Goal: Task Accomplishment & Management: Manage account settings

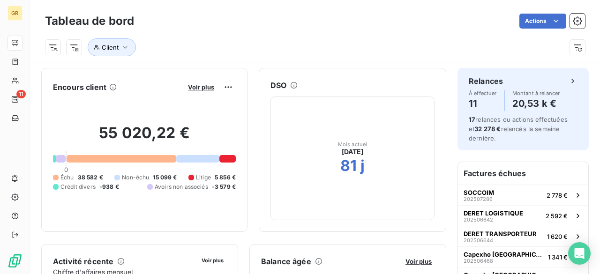
scroll to position [640, 0]
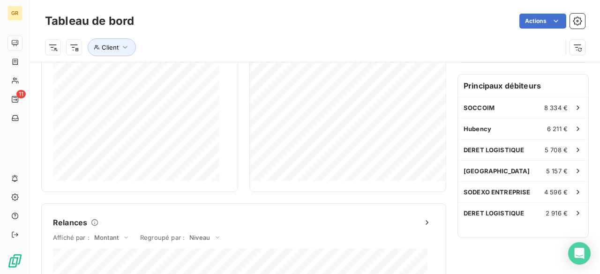
scroll to position [188, 0]
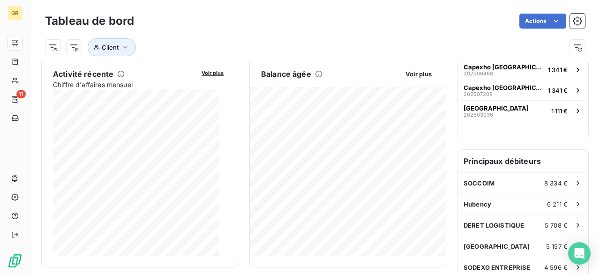
click at [199, 72] on button "Voir plus" at bounding box center [213, 72] width 28 height 8
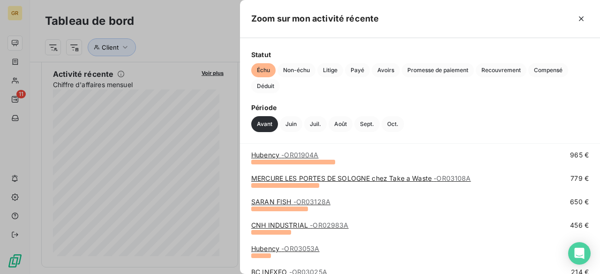
scroll to position [0, 0]
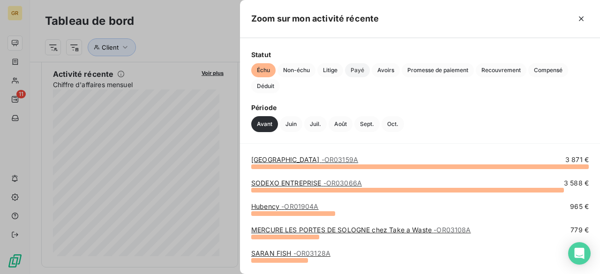
click at [355, 69] on span "Payé" at bounding box center [357, 70] width 25 height 14
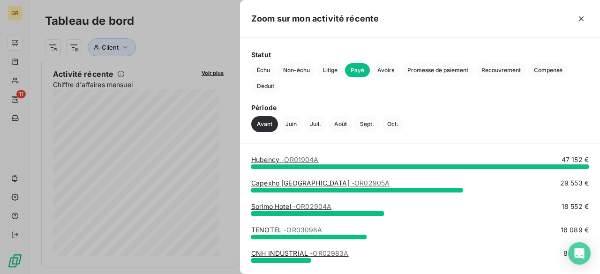
click at [572, 17] on div at bounding box center [484, 18] width 210 height 15
click at [579, 16] on icon "button" at bounding box center [581, 18] width 9 height 9
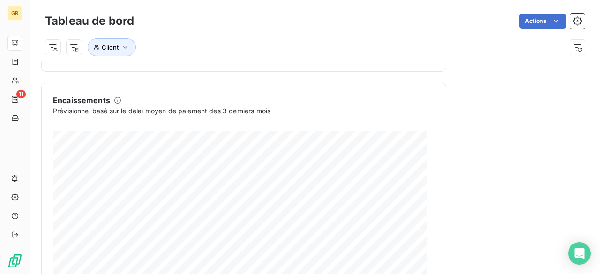
scroll to position [640, 0]
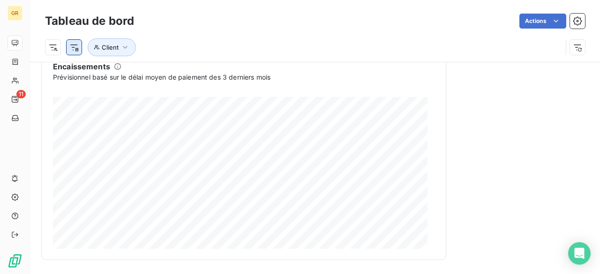
click at [77, 46] on html "GR 11 Tableau de bord Actions Client Encours client Voir plus 55 020,22 € 0 Éch…" at bounding box center [300, 137] width 600 height 274
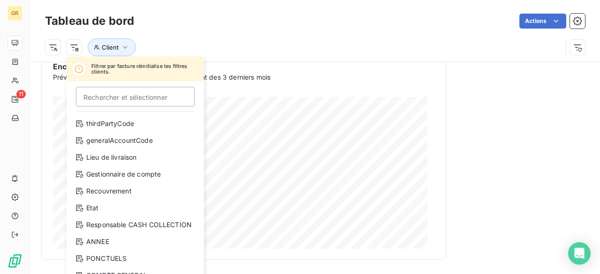
click at [76, 48] on html "GR 11 Tableau de bord Actions Filtrer par facture réinitialise les filtres clie…" at bounding box center [300, 137] width 600 height 274
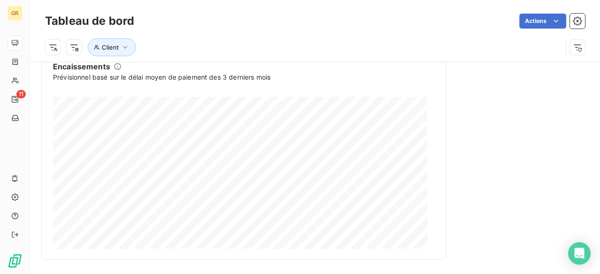
click at [94, 20] on h3 "Tableau de bord" at bounding box center [89, 21] width 89 height 17
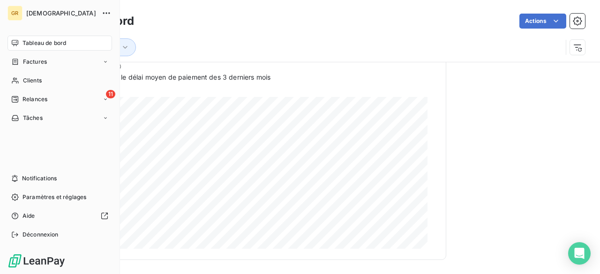
click at [23, 41] on span "Tableau de bord" at bounding box center [45, 43] width 44 height 8
click at [45, 76] on div "Clients" at bounding box center [60, 80] width 105 height 15
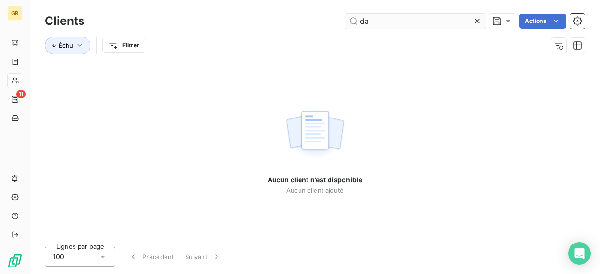
type input "d"
type input "s"
type input "OR03278"
drag, startPoint x: 60, startPoint y: 43, endPoint x: 62, endPoint y: 47, distance: 5.5
click at [61, 44] on span "Échu" at bounding box center [66, 46] width 15 height 8
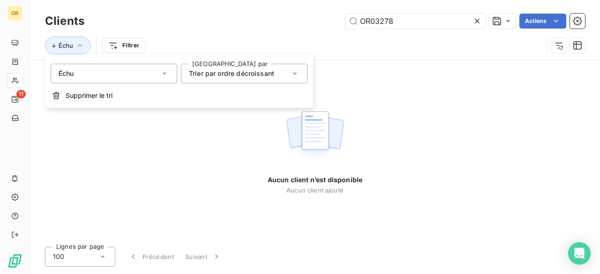
click at [163, 76] on icon at bounding box center [164, 73] width 9 height 9
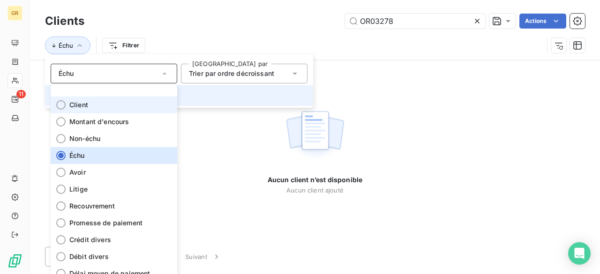
click at [63, 102] on div at bounding box center [60, 104] width 9 height 9
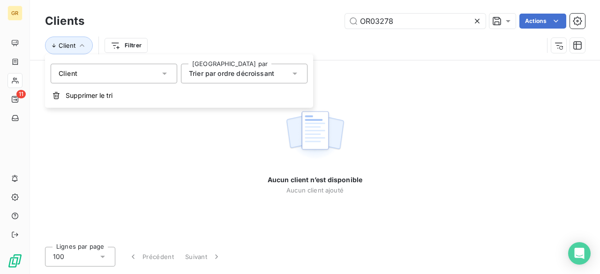
click at [475, 118] on div "Aucun client n’est disponible Aucun client ajouté" at bounding box center [315, 150] width 570 height 179
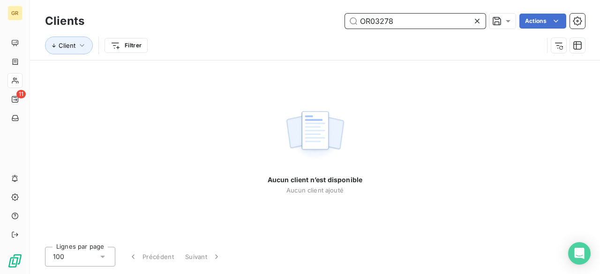
click at [426, 20] on input "OR03278" at bounding box center [415, 21] width 141 height 15
click at [73, 49] on button "Client" at bounding box center [69, 46] width 48 height 18
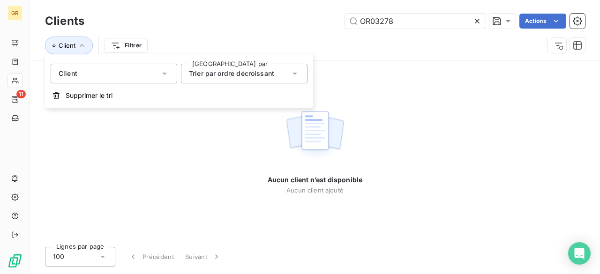
click at [167, 76] on icon at bounding box center [164, 73] width 9 height 9
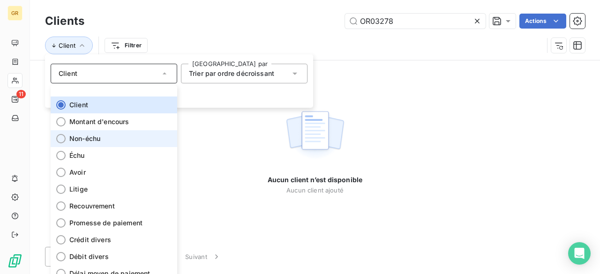
click at [60, 140] on div at bounding box center [60, 138] width 9 height 9
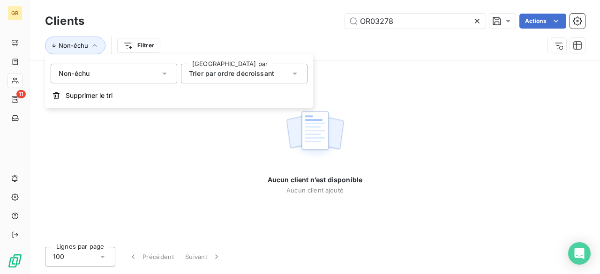
drag, startPoint x: 210, startPoint y: 35, endPoint x: 198, endPoint y: 37, distance: 12.3
click at [211, 35] on div "Non-échu Filtrer" at bounding box center [315, 45] width 540 height 29
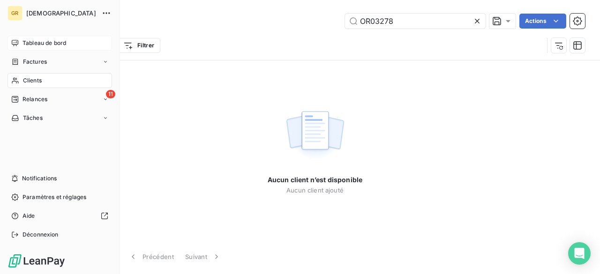
click at [38, 46] on span "Tableau de bord" at bounding box center [45, 43] width 44 height 8
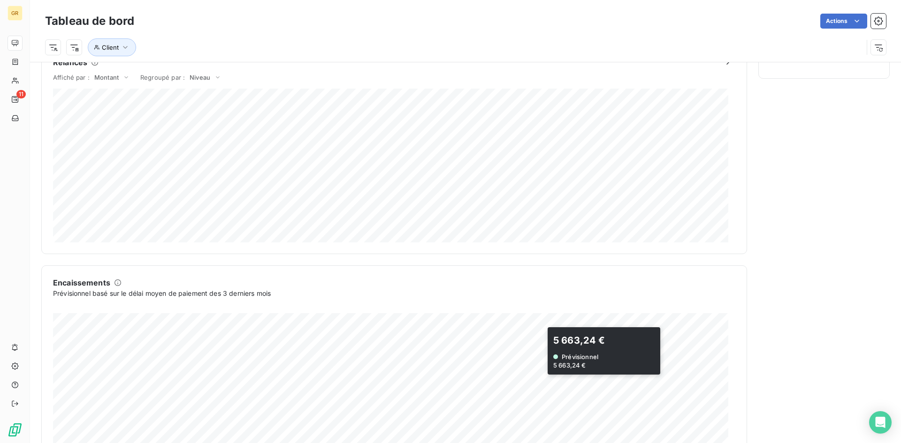
scroll to position [471, 0]
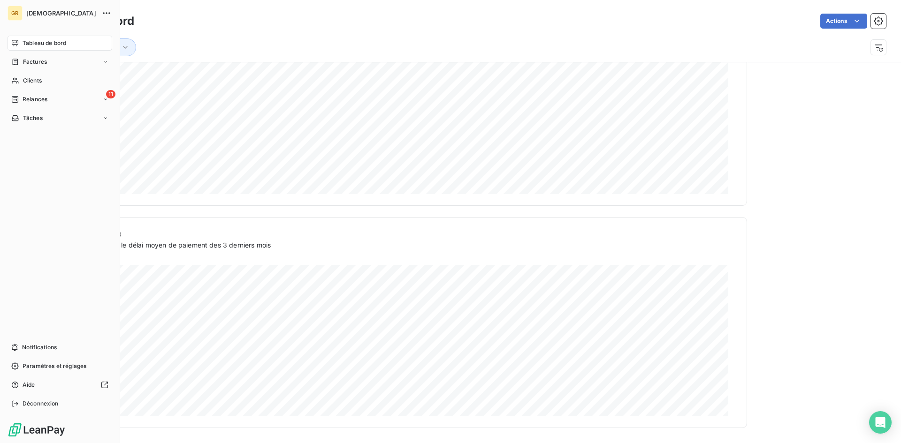
click at [26, 38] on div "Tableau de bord" at bounding box center [60, 43] width 105 height 15
